Goal: Information Seeking & Learning: Find specific page/section

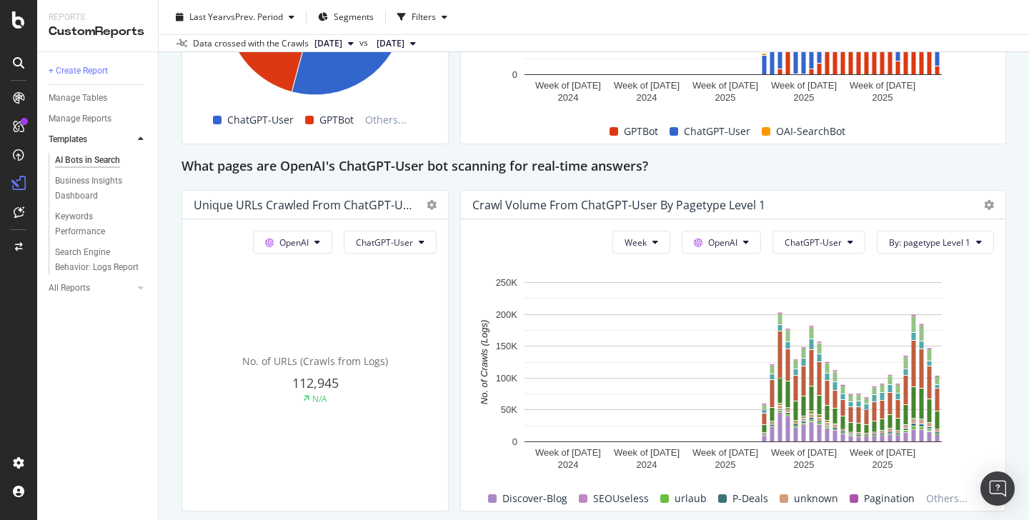
scroll to position [1511, 0]
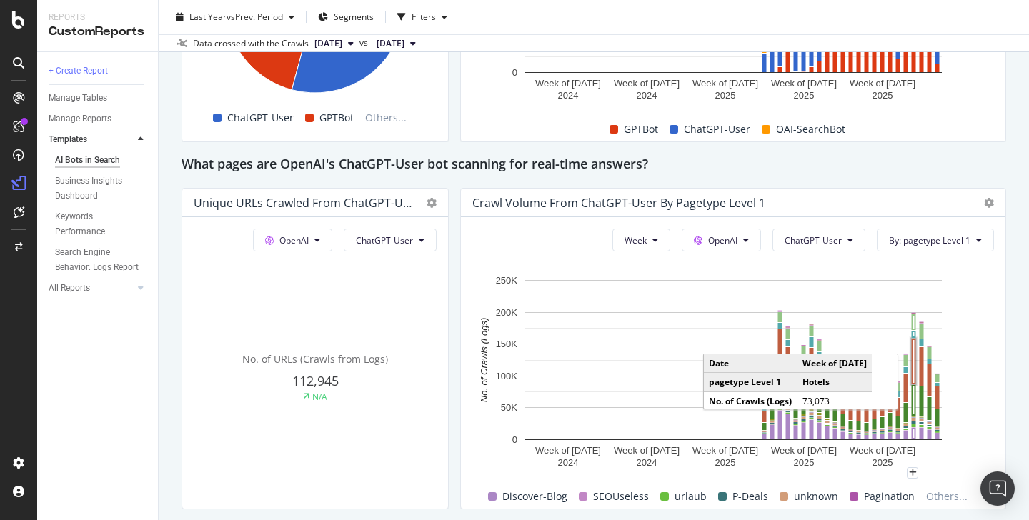
click at [915, 375] on rect "A chart." at bounding box center [914, 362] width 4 height 46
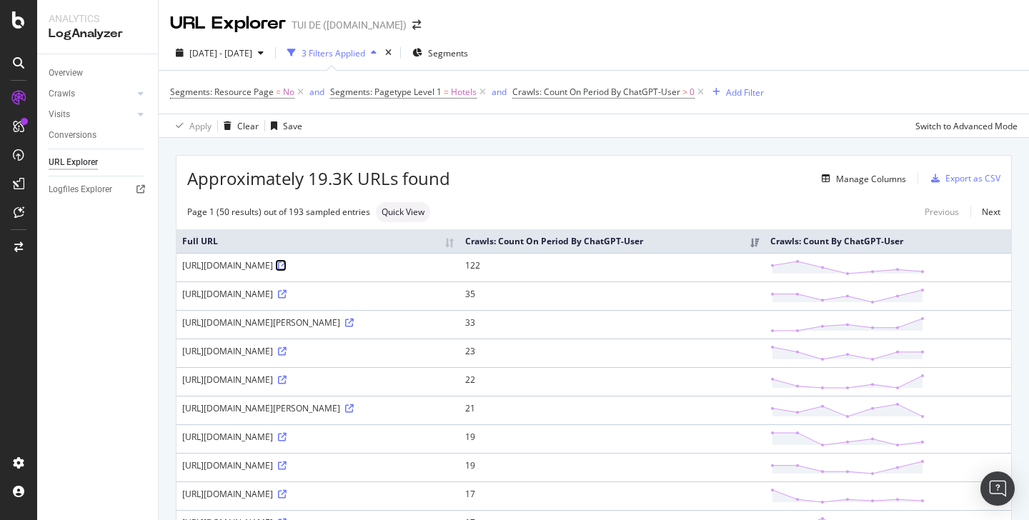
click at [287, 263] on icon at bounding box center [282, 265] width 9 height 9
